Goal: Task Accomplishment & Management: Complete application form

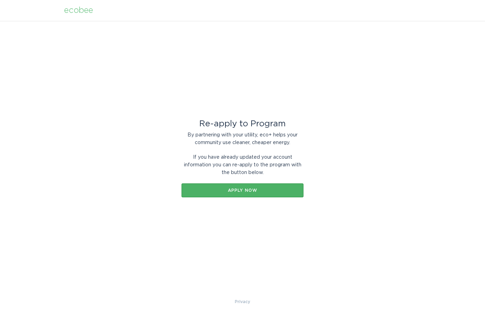
click at [246, 190] on div "Apply now" at bounding box center [242, 190] width 115 height 4
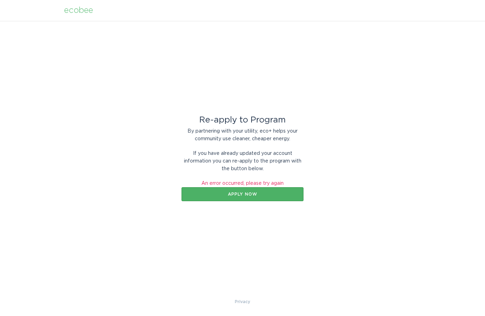
click at [239, 193] on div "Apply now" at bounding box center [242, 194] width 115 height 4
click at [245, 198] on button "Apply now" at bounding box center [242, 194] width 122 height 14
